Goal: Transaction & Acquisition: Purchase product/service

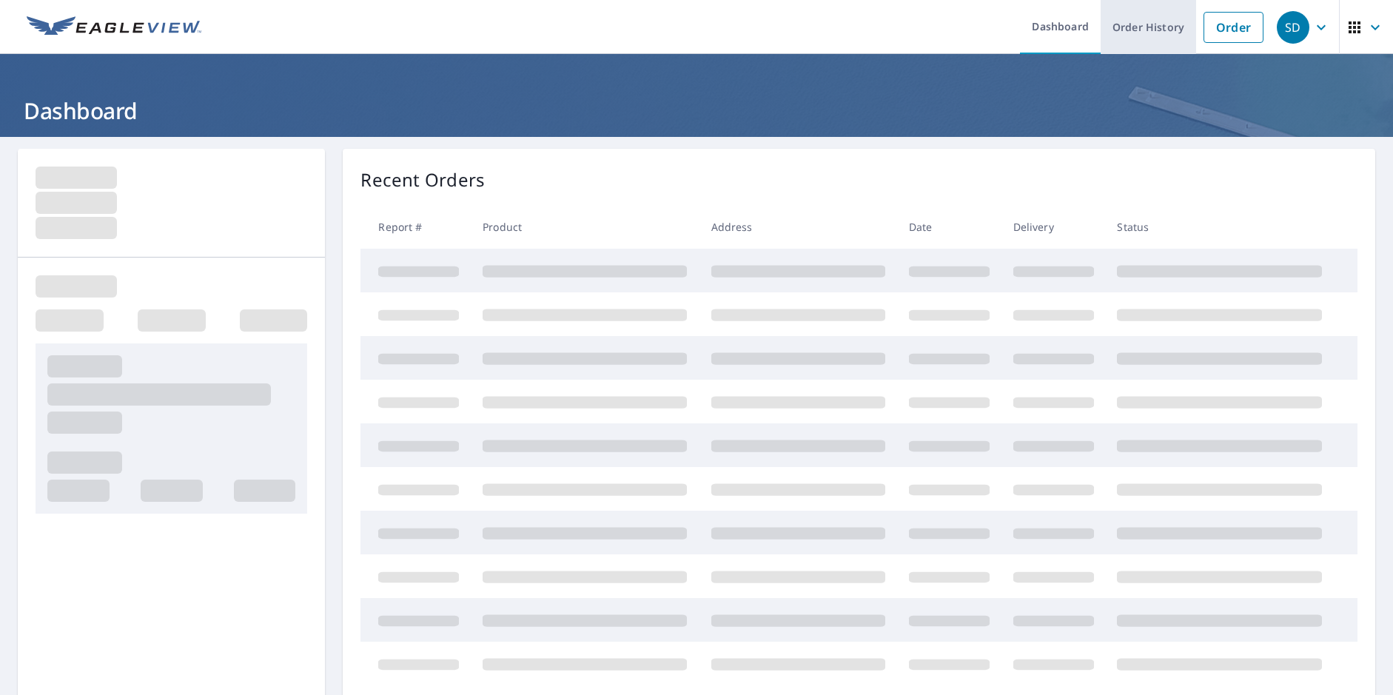
click at [1134, 31] on link "Order History" at bounding box center [1147, 27] width 95 height 54
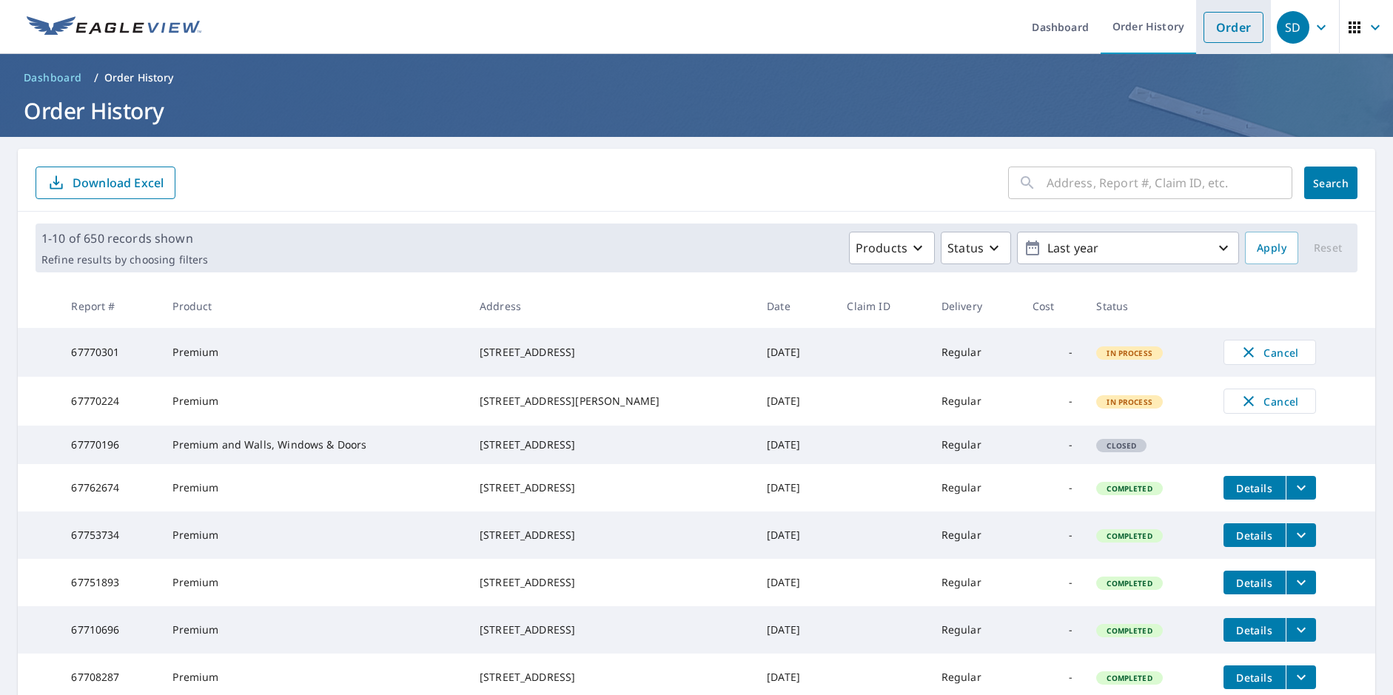
click at [1214, 30] on link "Order" at bounding box center [1233, 27] width 60 height 31
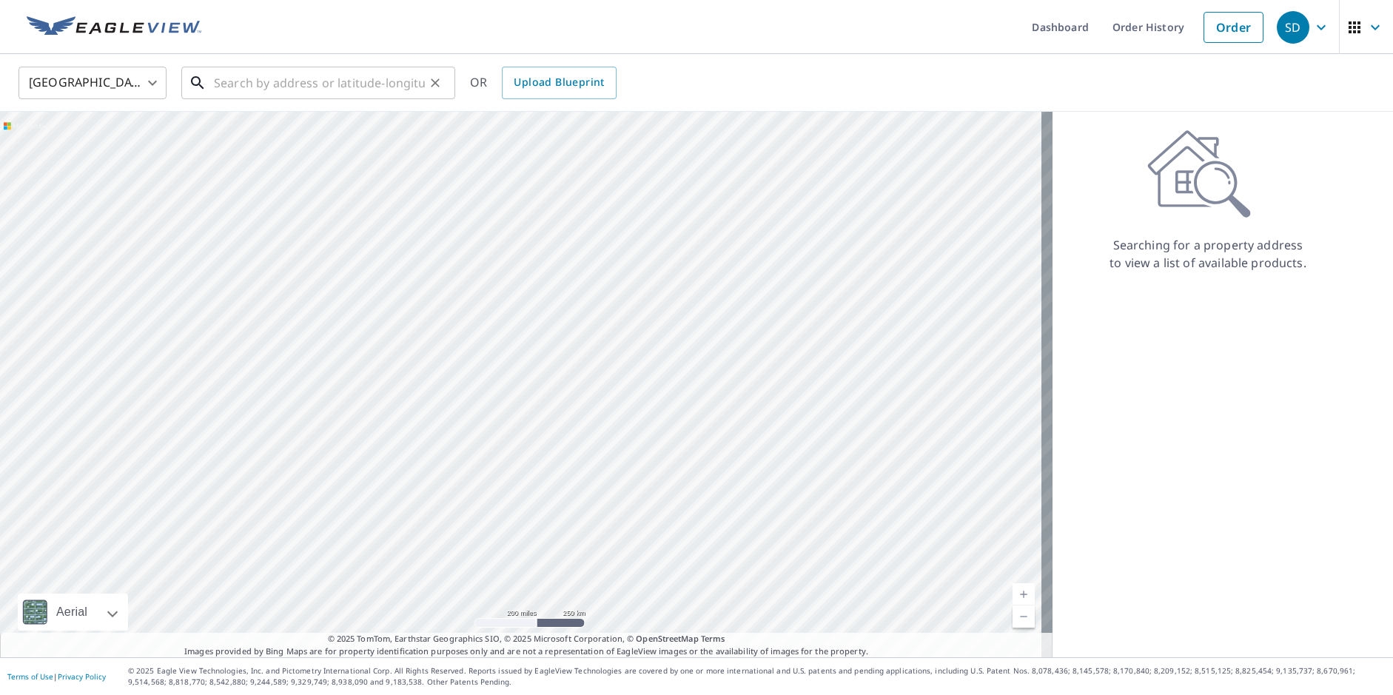
click at [223, 73] on input "text" at bounding box center [319, 82] width 211 height 41
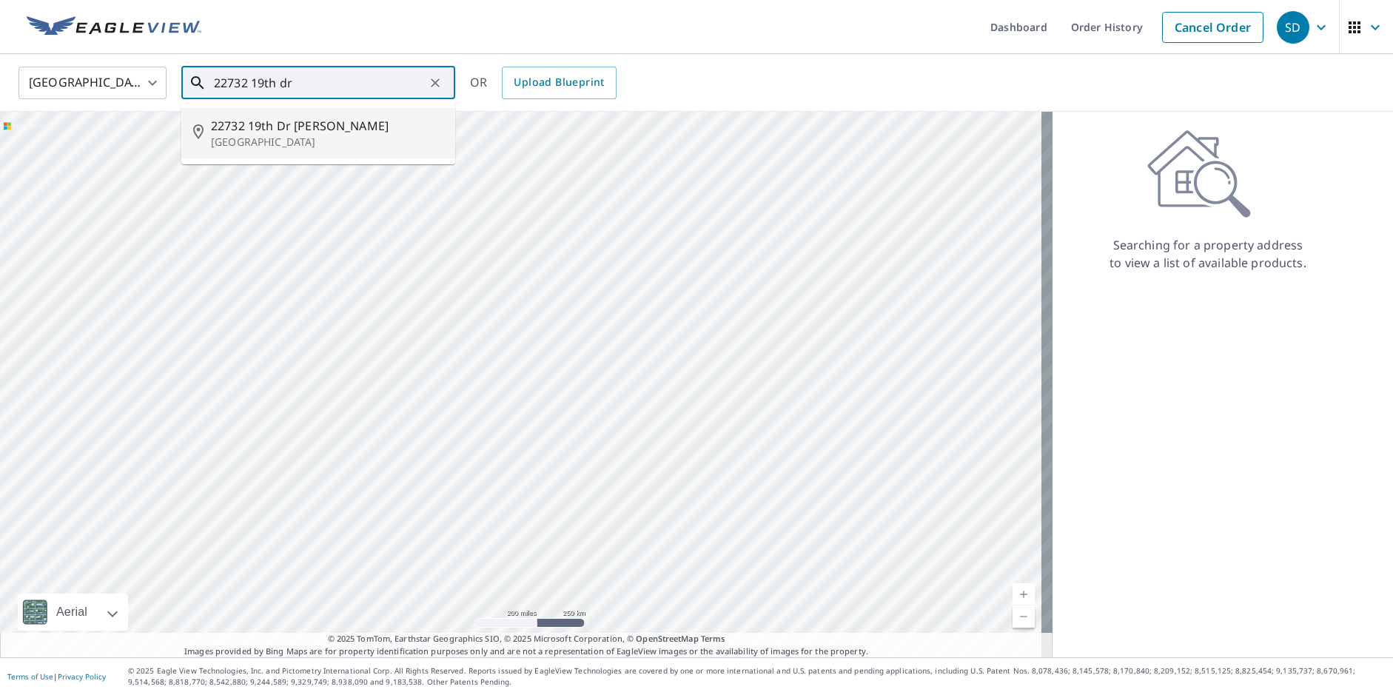
click at [300, 135] on p "[GEOGRAPHIC_DATA]" at bounding box center [327, 142] width 232 height 15
type input "[STREET_ADDRESS]"
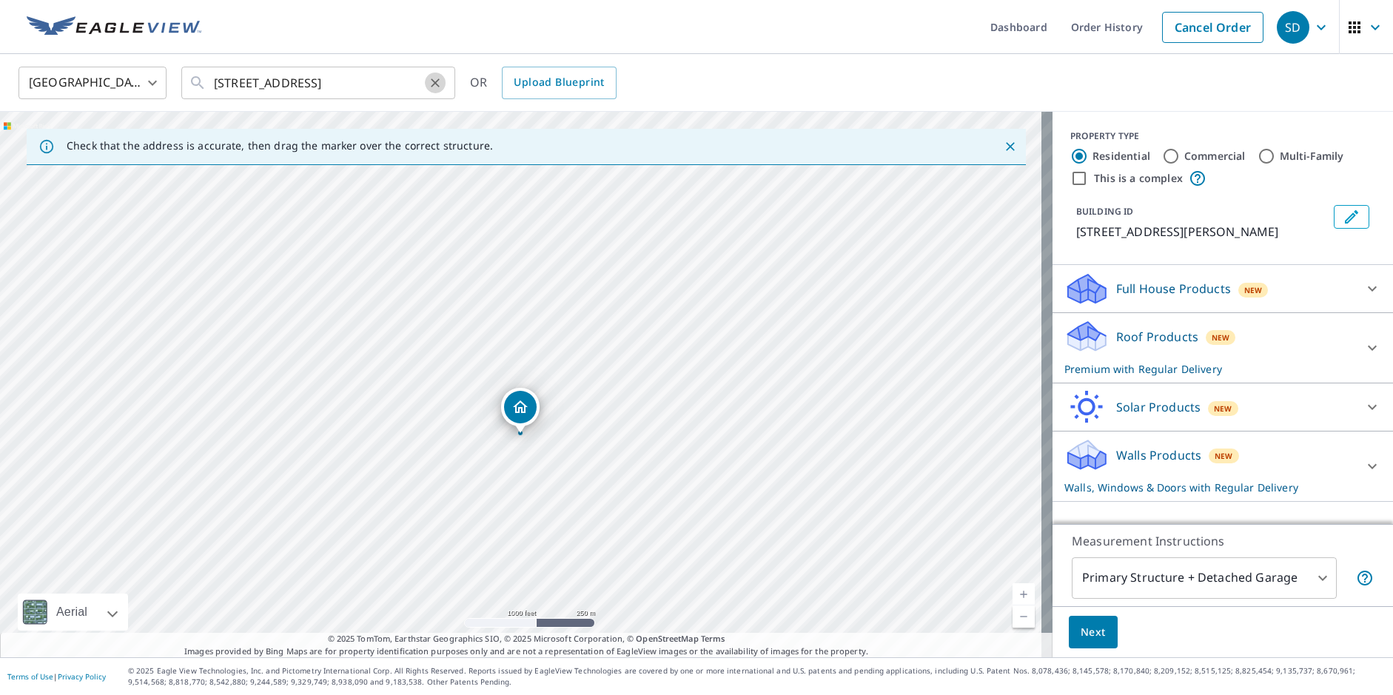
click at [433, 79] on icon "Clear" at bounding box center [435, 82] width 15 height 15
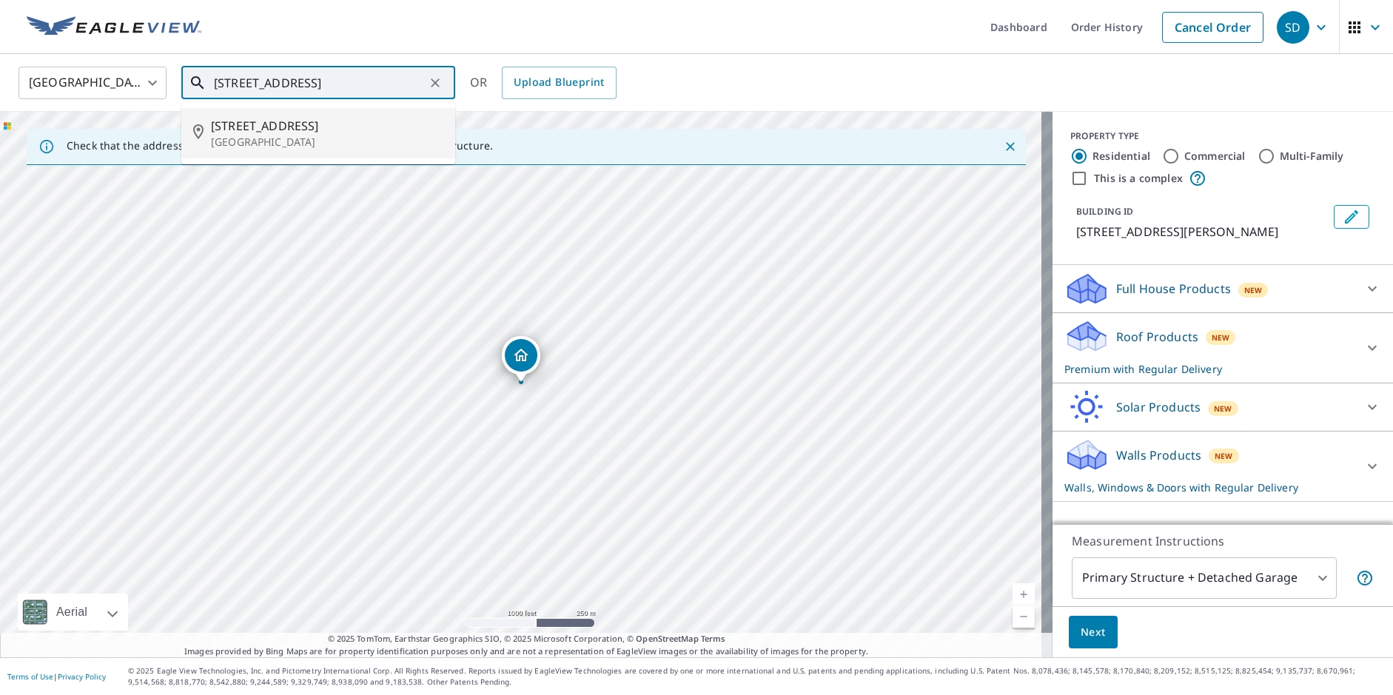
click at [304, 135] on p "[GEOGRAPHIC_DATA]" at bounding box center [327, 142] width 232 height 15
type input "[STREET_ADDRESS]"
